Goal: Find specific page/section: Find specific page/section

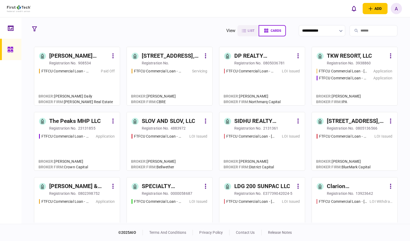
click at [16, 32] on link at bounding box center [10, 27] width 21 height 21
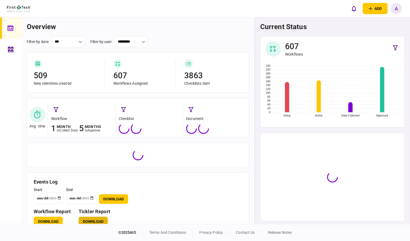
click at [94, 219] on button "Download" at bounding box center [93, 222] width 29 height 10
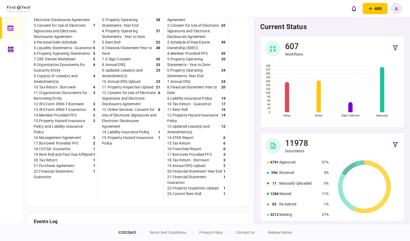
scroll to position [233, 0]
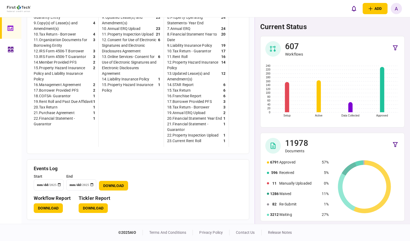
click at [12, 50] on icon at bounding box center [11, 50] width 6 height 6
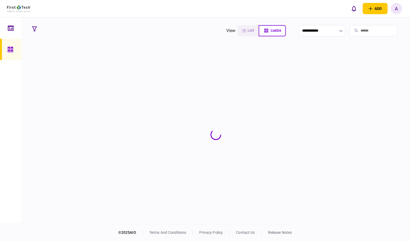
click at [357, 29] on input "search" at bounding box center [374, 30] width 48 height 11
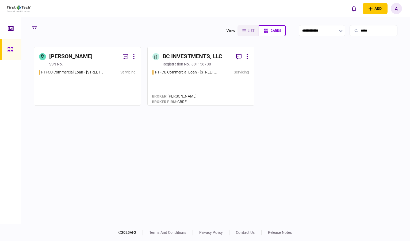
type input "*****"
click at [77, 60] on div "[PERSON_NAME]" at bounding box center [71, 56] width 44 height 9
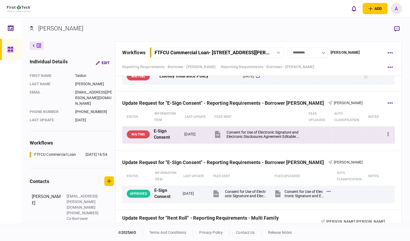
scroll to position [361, 0]
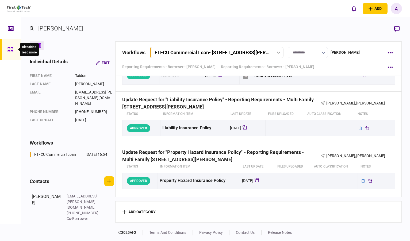
click at [11, 53] on div at bounding box center [11, 49] width 9 height 21
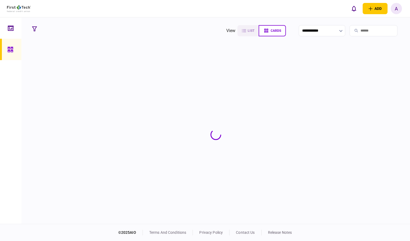
click at [363, 29] on input "search" at bounding box center [374, 30] width 48 height 11
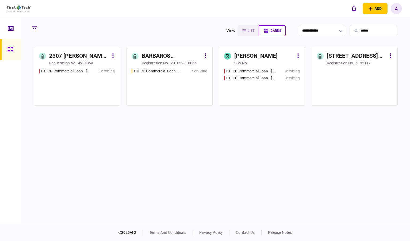
type input "******"
click at [149, 64] on div "registration no." at bounding box center [156, 62] width 28 height 5
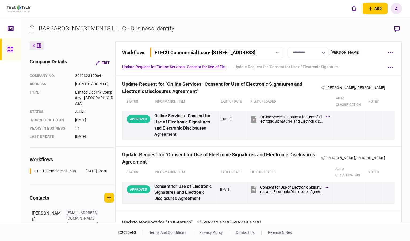
click at [9, 51] on icon at bounding box center [10, 50] width 6 height 6
